Goal: Transaction & Acquisition: Purchase product/service

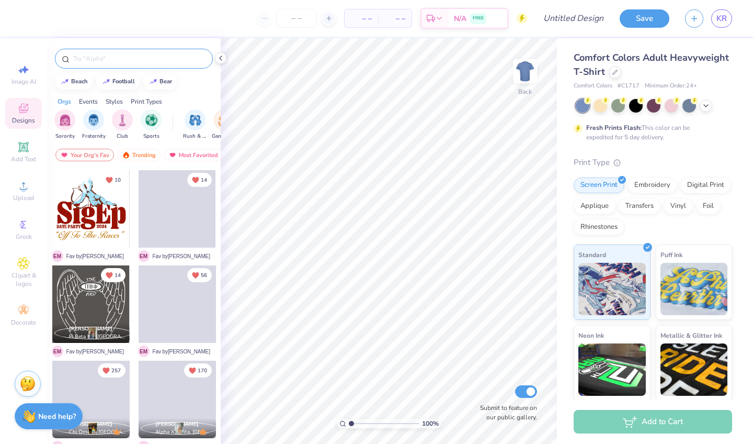
click at [84, 62] on input "text" at bounding box center [139, 58] width 134 height 10
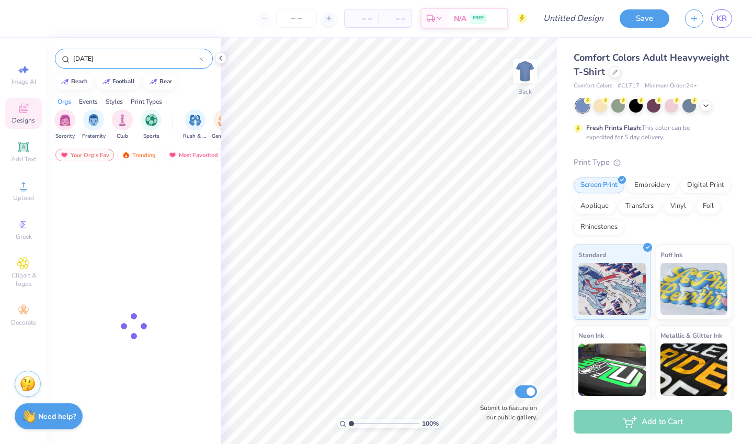
type input "[DATE]"
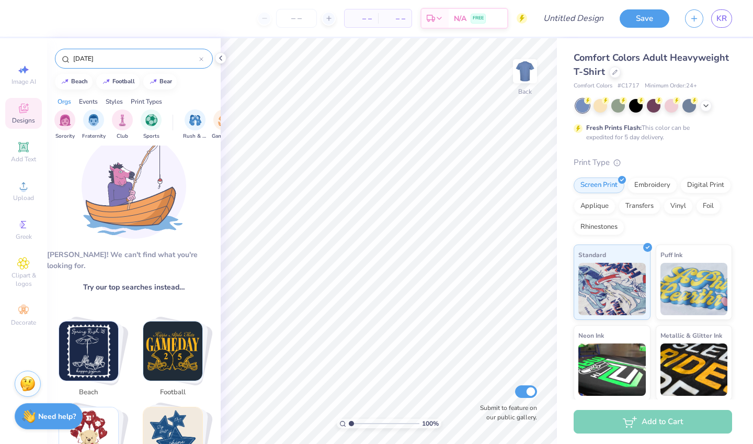
scroll to position [31, 0]
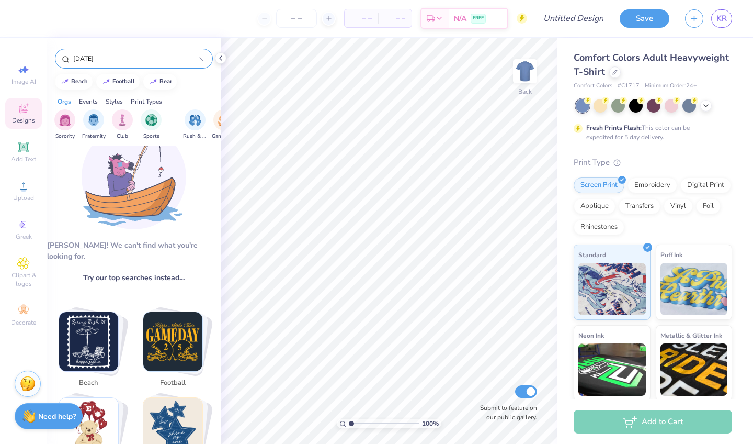
click at [129, 63] on input "[DATE]" at bounding box center [135, 58] width 127 height 10
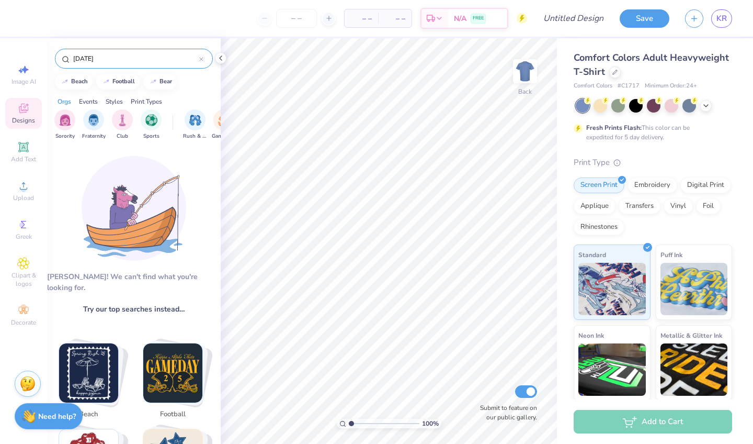
click at [129, 63] on input "[DATE]" at bounding box center [135, 58] width 127 height 10
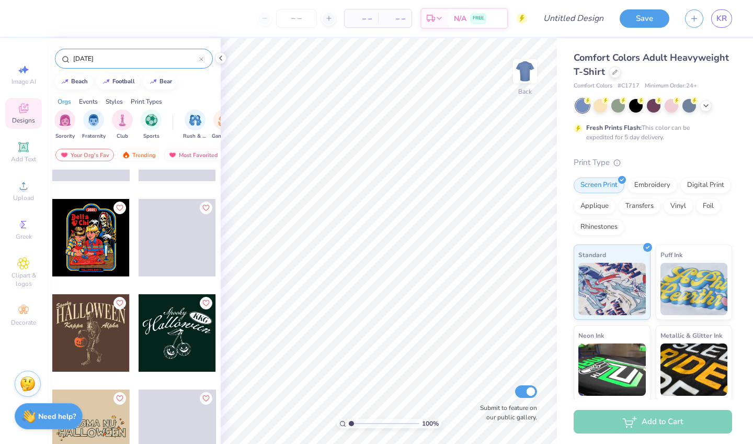
scroll to position [171, 0]
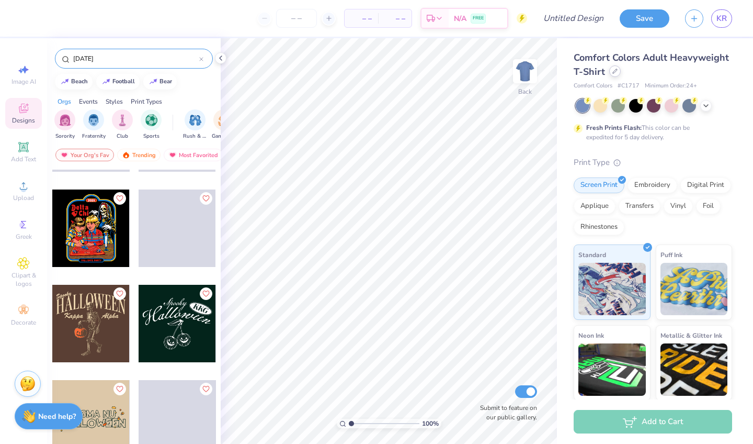
click at [611, 73] on div at bounding box center [615, 71] width 12 height 12
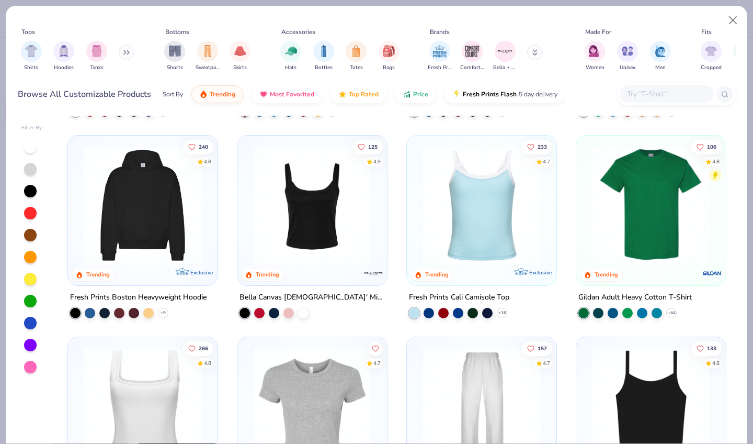
scroll to position [19, 0]
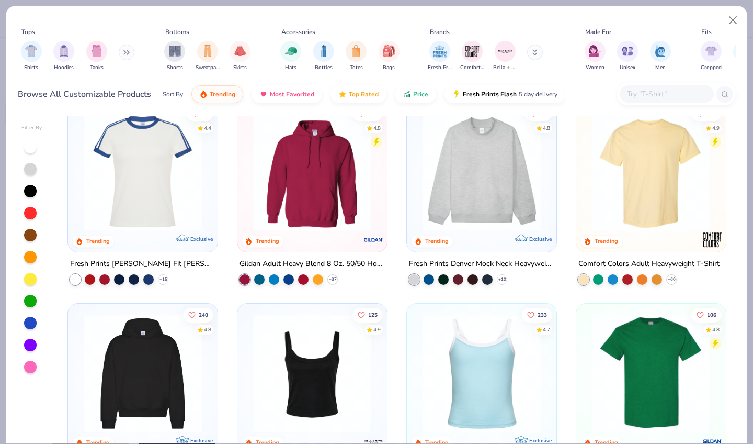
click at [147, 382] on img at bounding box center [142, 373] width 129 height 118
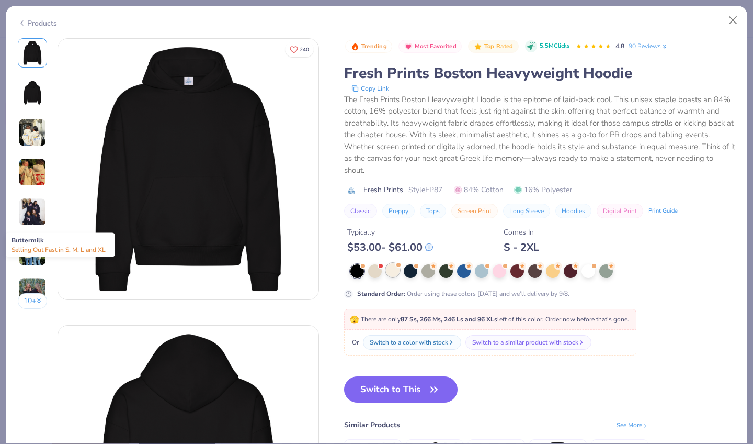
click at [394, 271] on div at bounding box center [393, 270] width 14 height 14
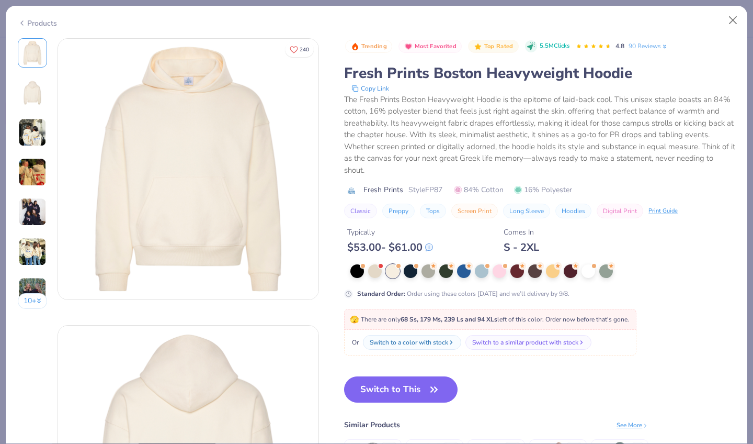
click at [39, 132] on img at bounding box center [32, 132] width 28 height 28
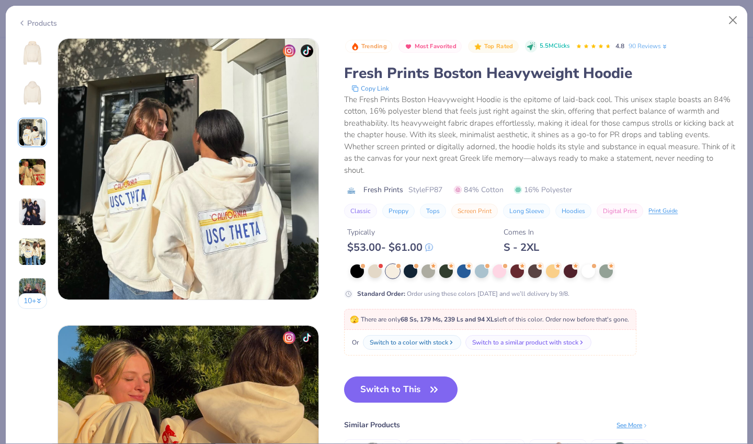
click at [32, 54] on img at bounding box center [32, 52] width 25 height 25
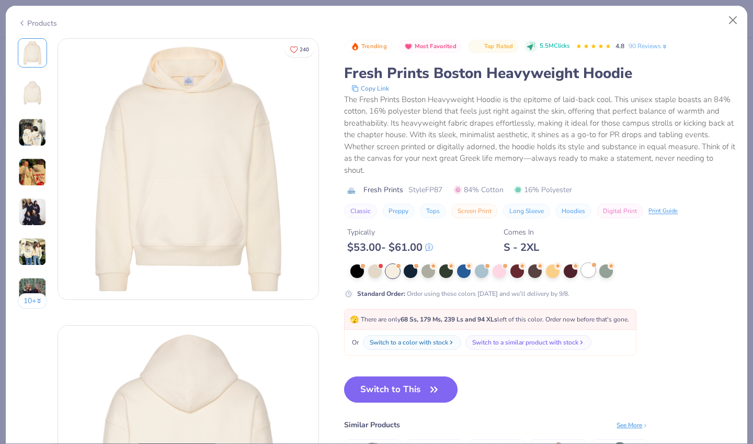
click at [588, 275] on div at bounding box center [589, 270] width 14 height 14
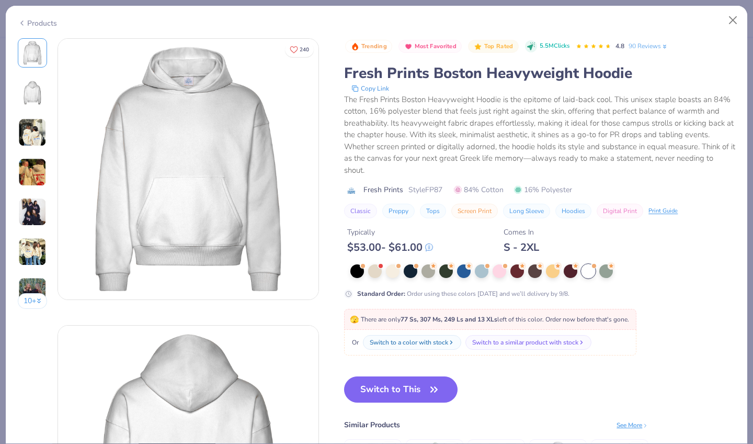
click at [32, 261] on img at bounding box center [32, 252] width 28 height 28
click at [29, 57] on img at bounding box center [32, 52] width 25 height 25
click at [377, 270] on div at bounding box center [375, 270] width 14 height 14
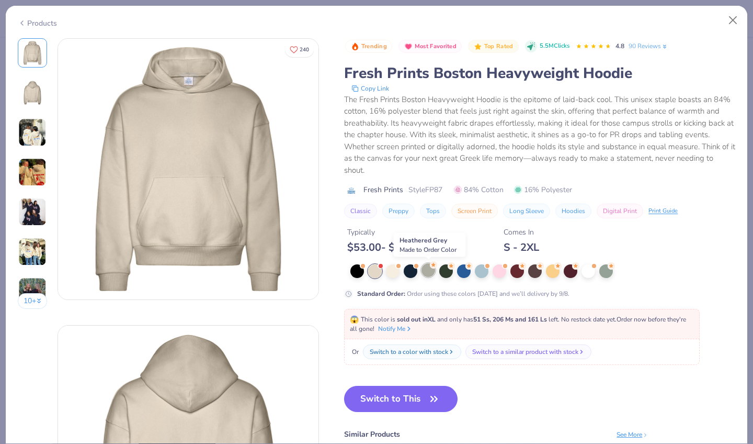
click at [428, 269] on div at bounding box center [429, 270] width 14 height 14
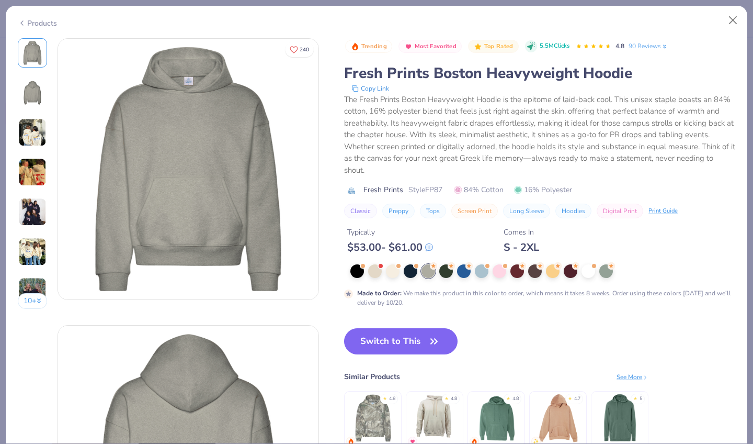
click at [32, 25] on div "Products" at bounding box center [37, 23] width 39 height 11
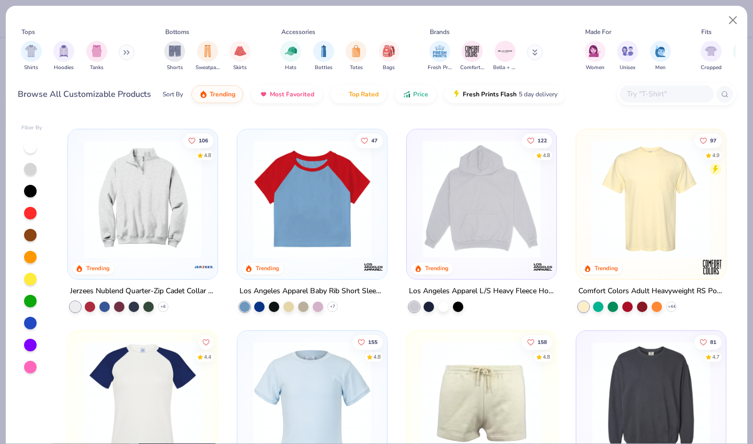
scroll to position [1004, 0]
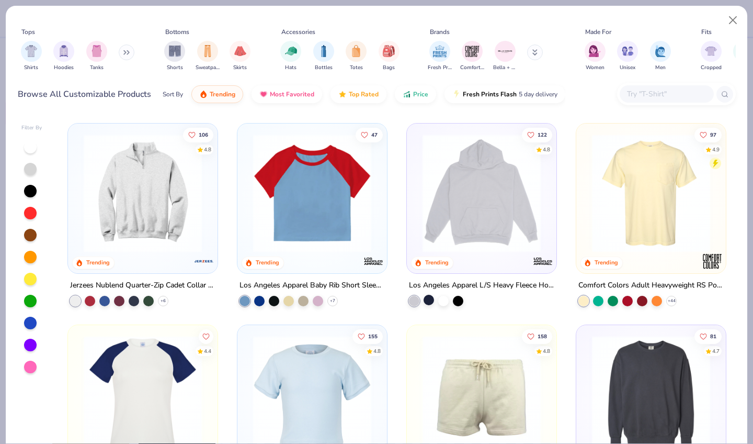
click at [431, 299] on div at bounding box center [429, 299] width 10 height 10
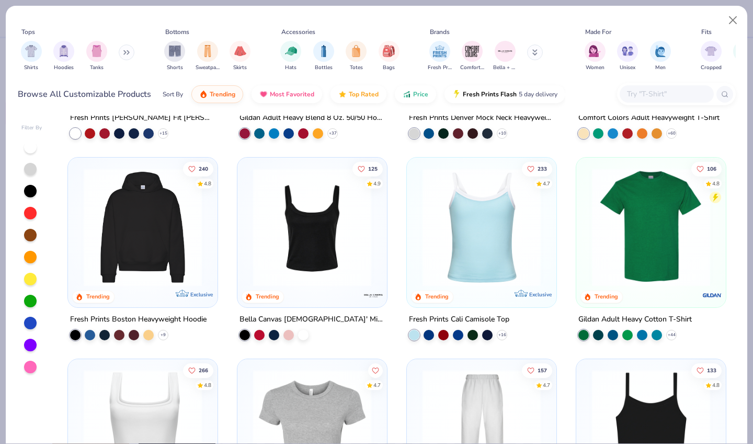
scroll to position [172, 0]
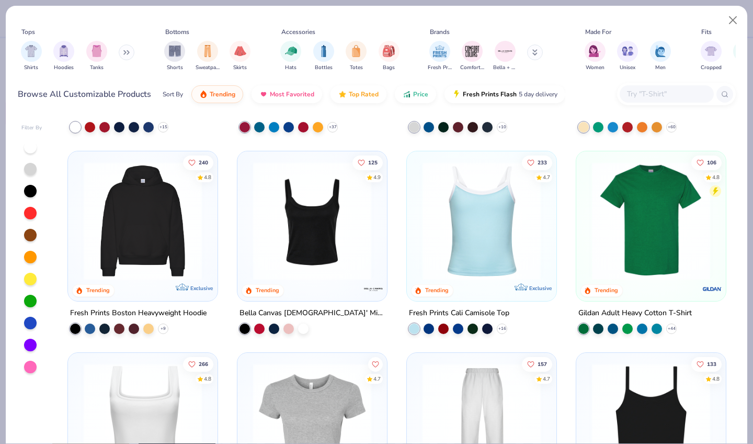
click at [108, 258] on img at bounding box center [142, 221] width 129 height 118
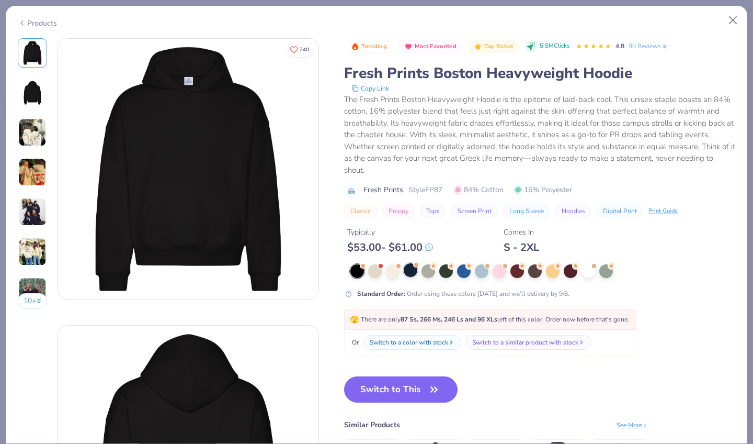
click at [411, 273] on div at bounding box center [411, 270] width 14 height 14
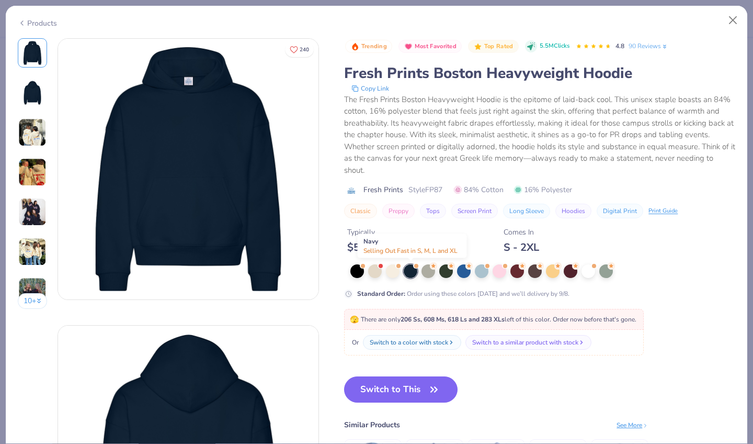
click at [411, 273] on div at bounding box center [411, 271] width 14 height 14
click at [733, 21] on button "Close" at bounding box center [734, 20] width 20 height 20
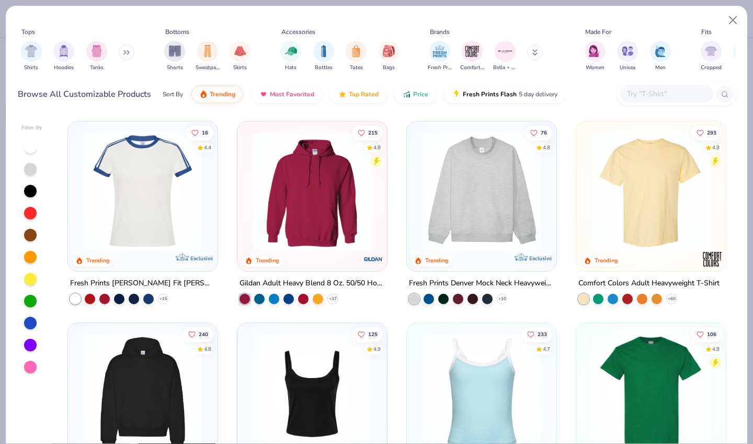
click at [317, 210] on div "16 4.4 Trending Exclusive Fresh Prints [PERSON_NAME] Fit [PERSON_NAME] Shirt wi…" at bounding box center [397, 279] width 678 height 327
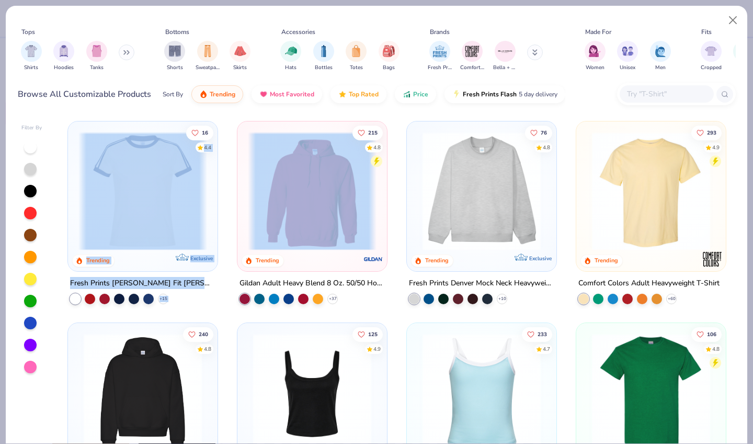
click at [319, 194] on img at bounding box center [312, 191] width 129 height 118
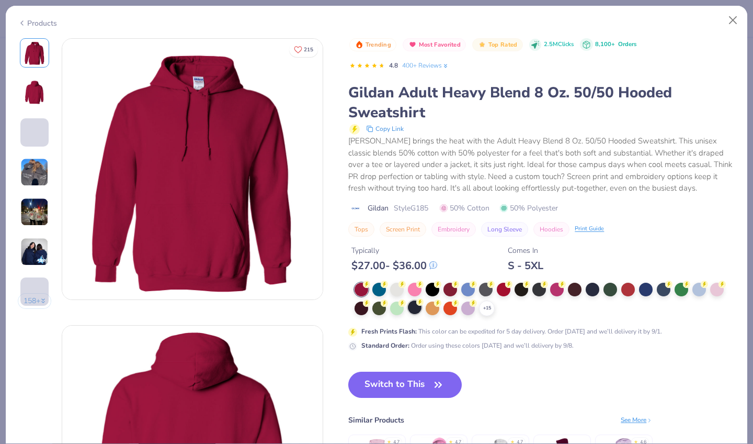
click at [413, 310] on div at bounding box center [415, 307] width 14 height 14
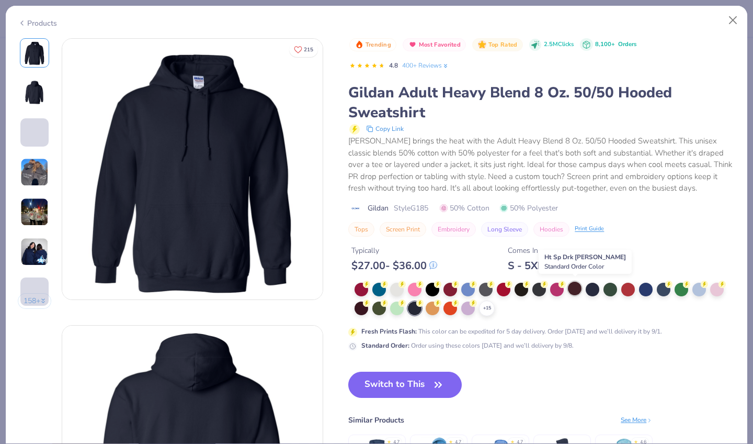
click at [577, 286] on div at bounding box center [575, 288] width 14 height 14
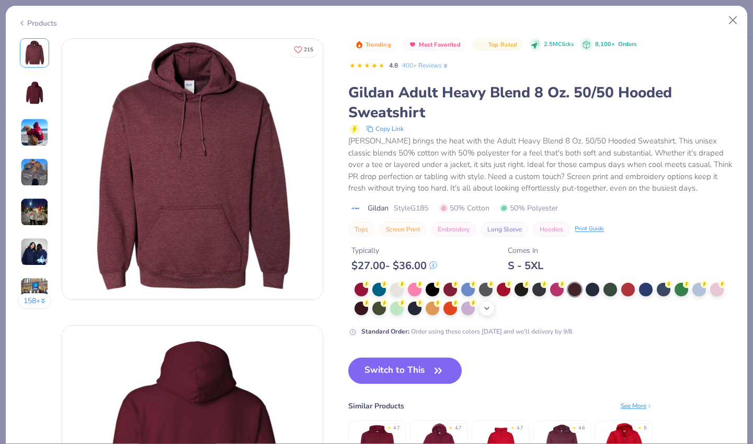
click at [485, 307] on icon at bounding box center [487, 308] width 8 height 8
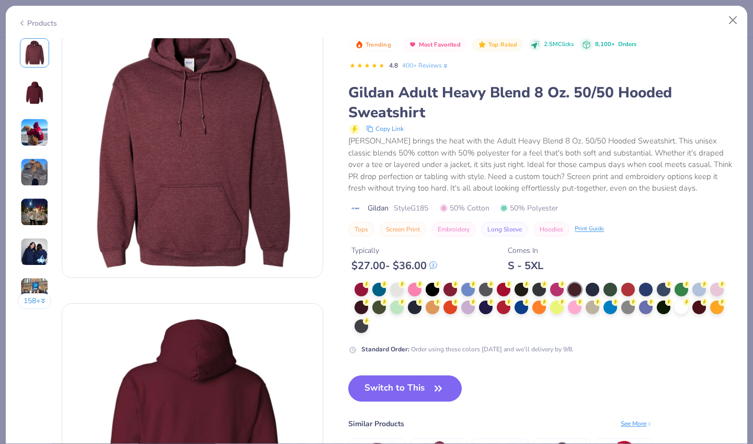
scroll to position [22, 0]
click at [669, 309] on div at bounding box center [664, 306] width 14 height 14
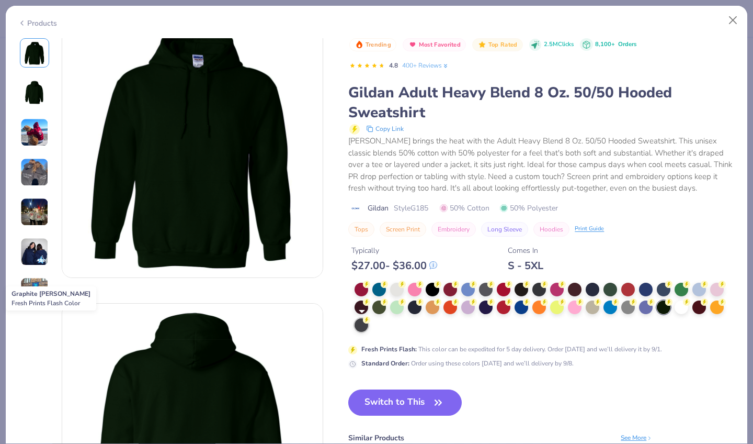
click at [357, 325] on div at bounding box center [362, 325] width 14 height 14
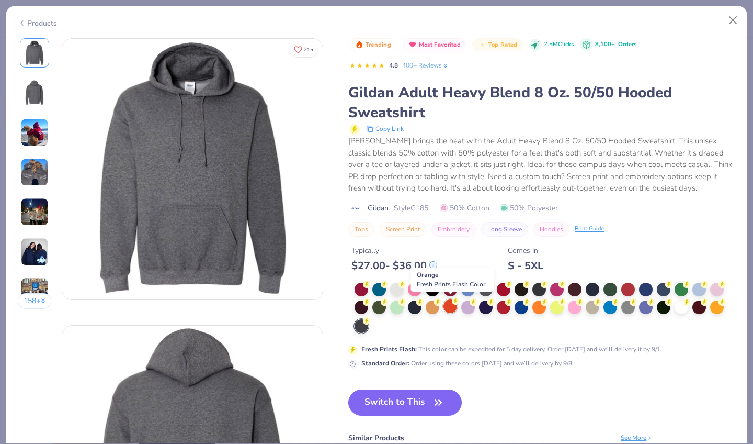
click at [446, 308] on div at bounding box center [451, 306] width 14 height 14
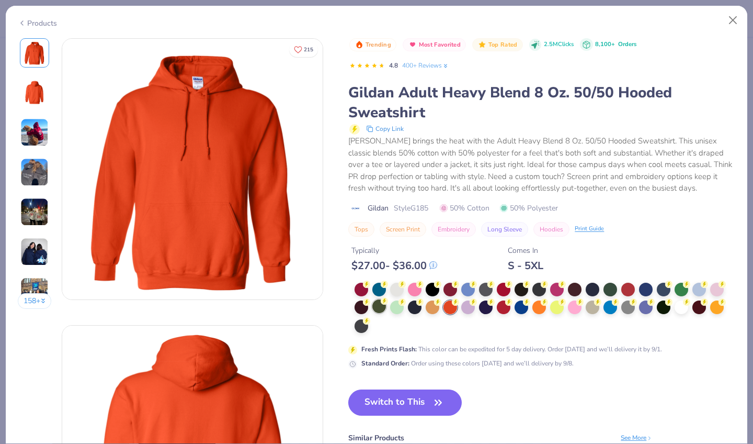
click at [377, 308] on div at bounding box center [379, 306] width 14 height 14
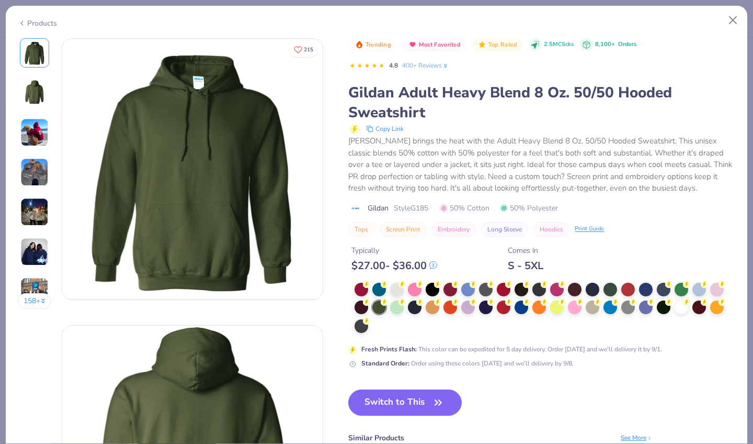
click at [34, 176] on img at bounding box center [34, 172] width 28 height 28
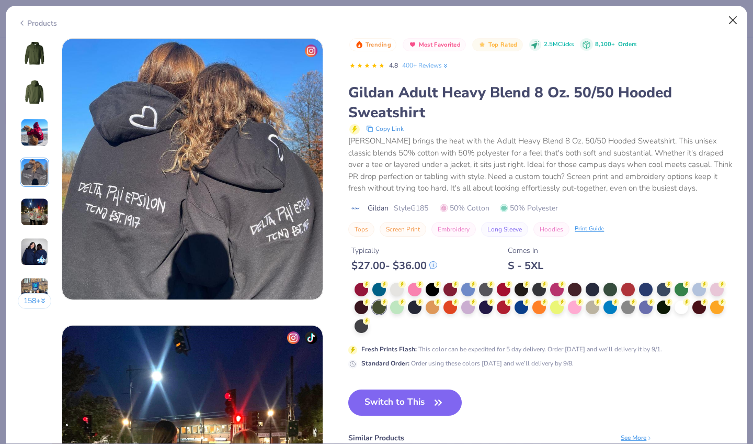
click at [732, 22] on button "Close" at bounding box center [734, 20] width 20 height 20
